Goal: Task Accomplishment & Management: Complete application form

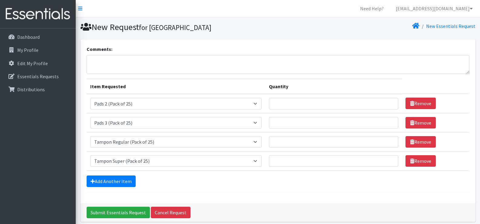
select select "13532"
select select "13533"
select select "13530"
select select "13531"
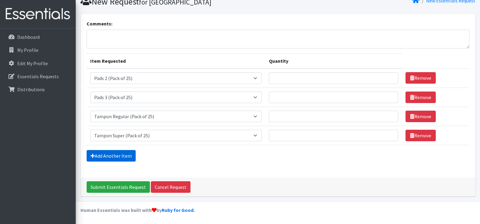
click at [119, 153] on link "Add Another Item" at bounding box center [111, 155] width 49 height 11
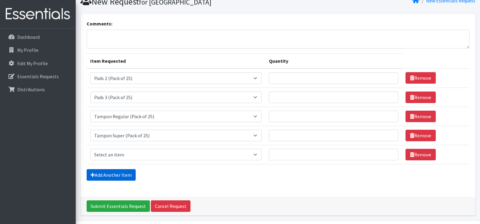
scroll to position [44, 0]
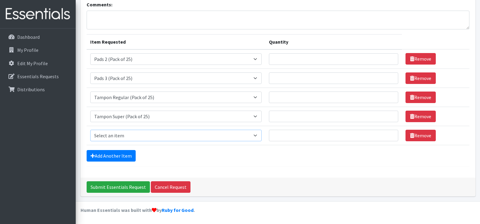
click at [139, 135] on select "Select an item Liners (Pack of 100) Makeup Bag (25) Pads 1 (Pack of 25) Pads 2 …" at bounding box center [176, 134] width 172 height 11
select select "13448"
click at [90, 129] on select "Select an item Liners (Pack of 100) Makeup Bag (25) Pads 1 (Pack of 25) Pads 2 …" at bounding box center [176, 134] width 172 height 11
click at [130, 186] on input "Submit Essentials Request" at bounding box center [118, 186] width 63 height 11
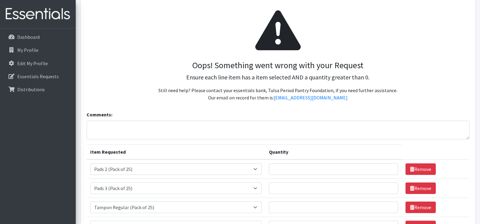
scroll to position [61, 0]
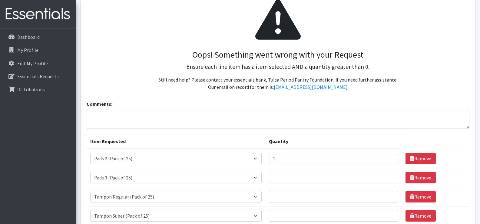
type input "1"
click at [387, 158] on input "1" at bounding box center [333, 157] width 129 height 11
click at [316, 178] on input "Quantity" at bounding box center [333, 177] width 129 height 11
type input "1"
click at [310, 201] on input "Quantity" at bounding box center [333, 196] width 129 height 11
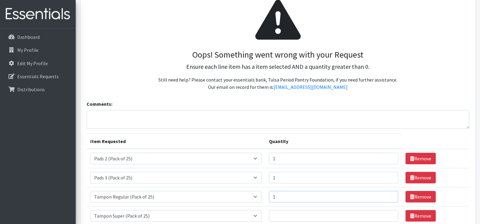
type input "1"
click at [309, 214] on input "Quantity" at bounding box center [333, 215] width 129 height 11
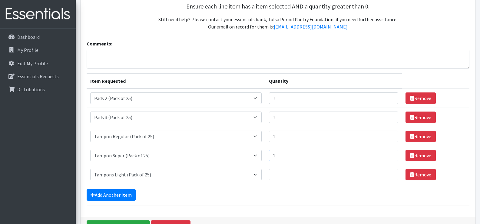
scroll to position [121, 0]
type input "1"
click at [292, 175] on input "Quantity" at bounding box center [333, 173] width 129 height 11
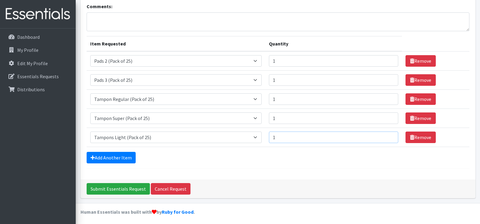
scroll to position [160, 0]
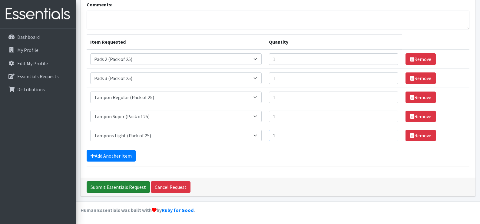
type input "1"
click at [130, 188] on input "Submit Essentials Request" at bounding box center [118, 186] width 63 height 11
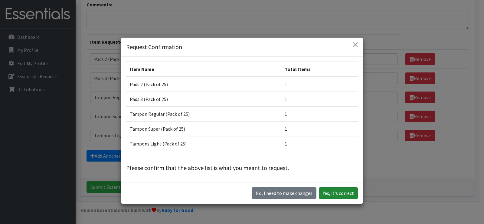
click at [336, 192] on button "Yes, it's correct" at bounding box center [338, 192] width 39 height 11
